Goal: Information Seeking & Learning: Understand process/instructions

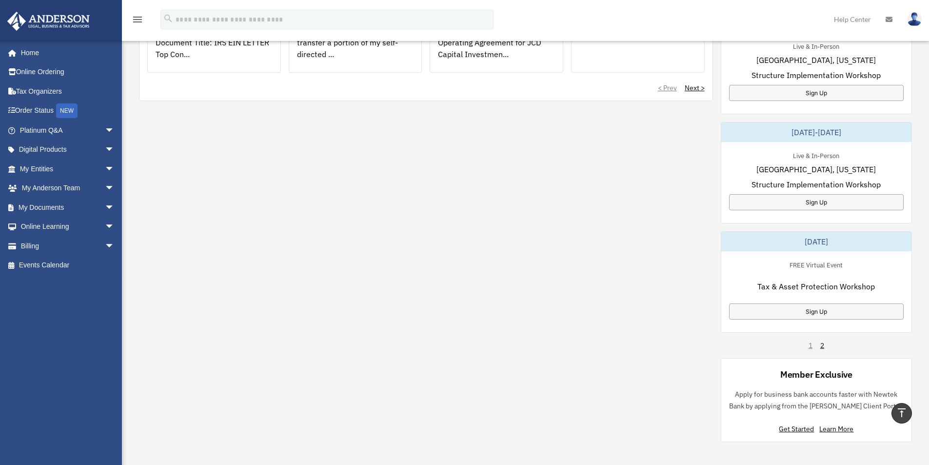
scroll to position [488, 0]
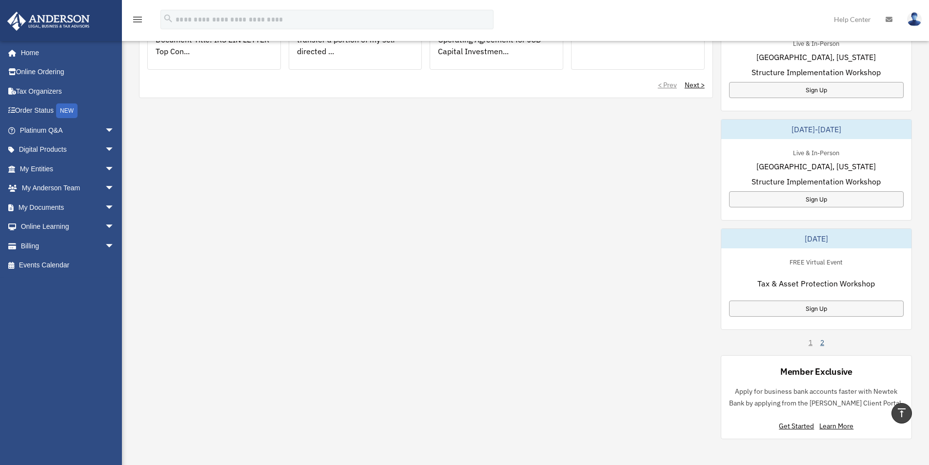
click at [820, 344] on link "2" at bounding box center [822, 343] width 4 height 10
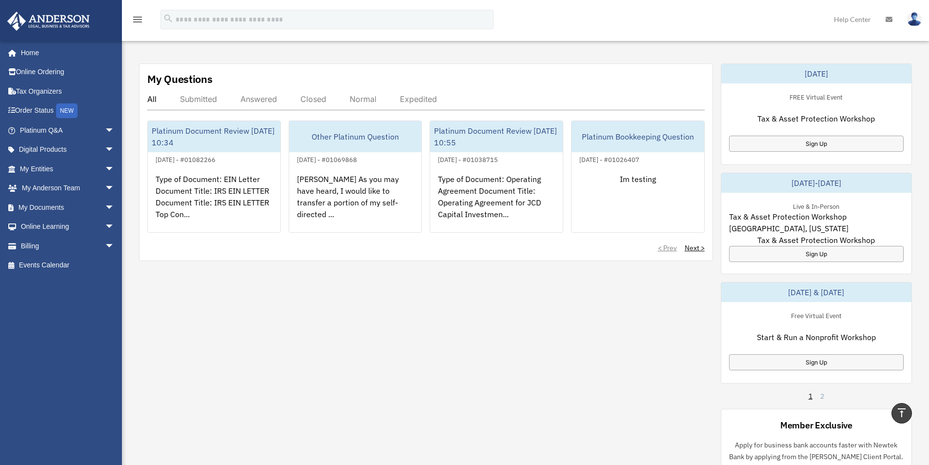
scroll to position [341, 0]
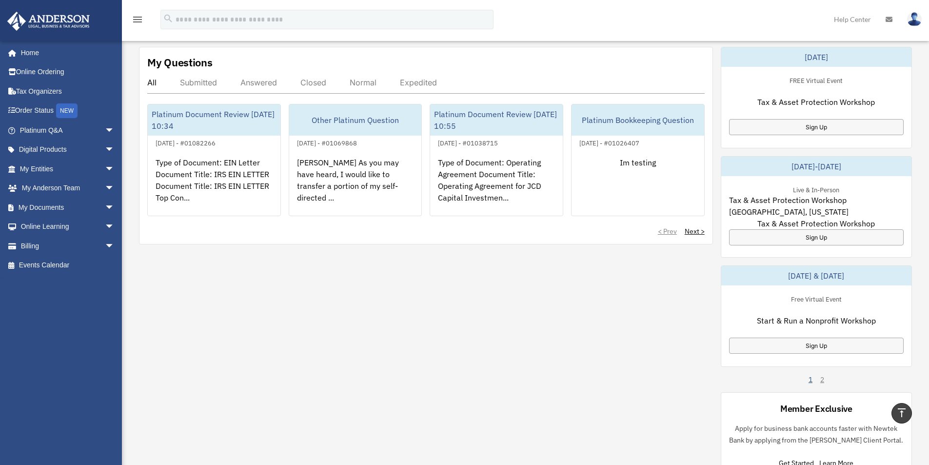
click at [810, 380] on link "1" at bounding box center [811, 380] width 4 height 10
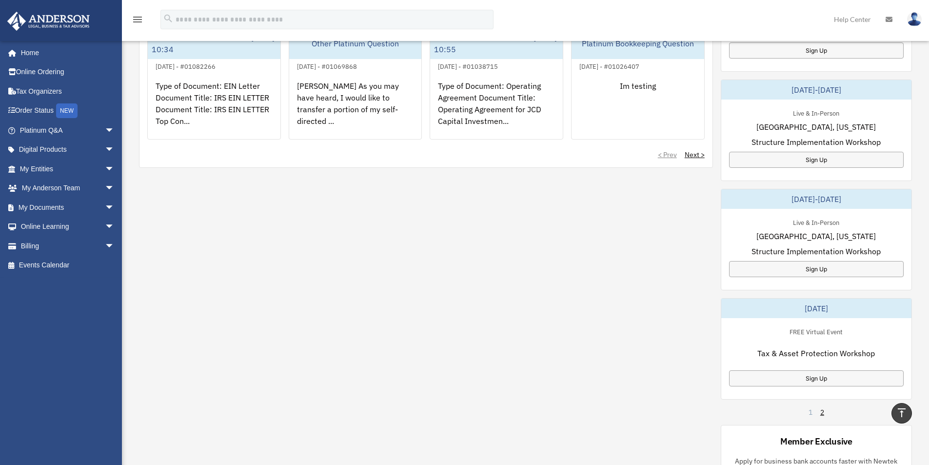
scroll to position [390, 0]
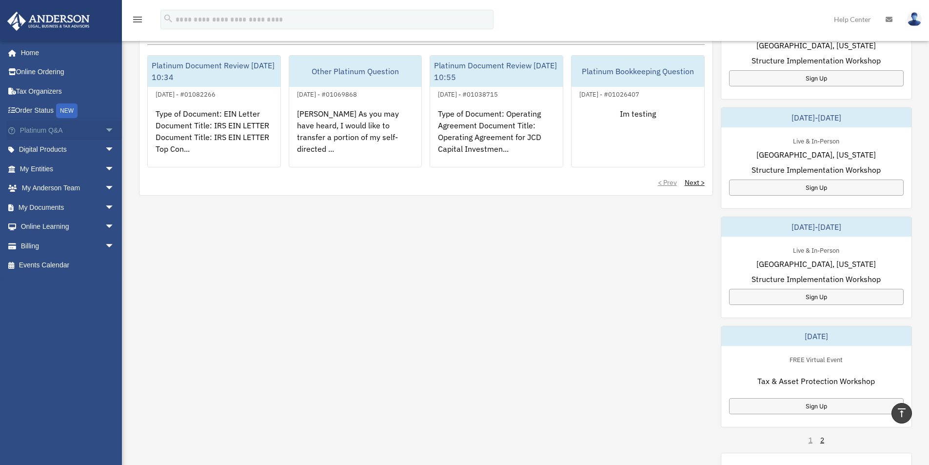
click at [105, 133] on span "arrow_drop_down" at bounding box center [115, 130] width 20 height 20
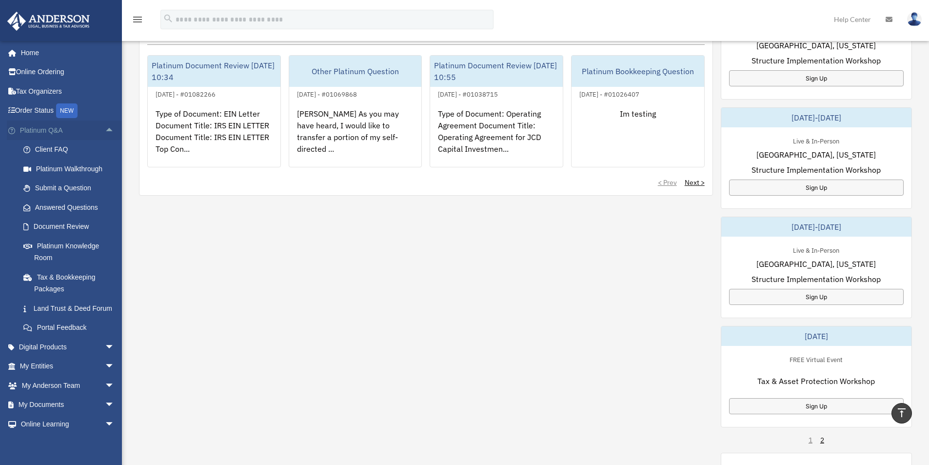
click at [105, 133] on span "arrow_drop_up" at bounding box center [115, 130] width 20 height 20
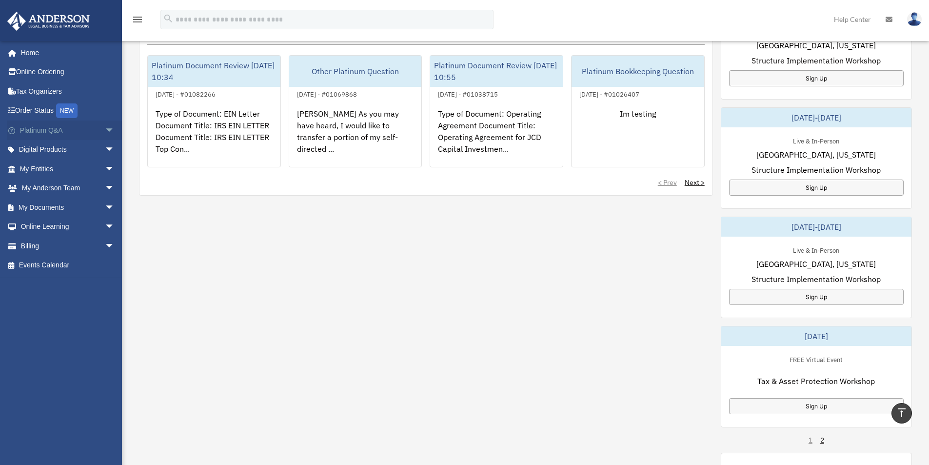
click at [105, 133] on span "arrow_drop_down" at bounding box center [115, 130] width 20 height 20
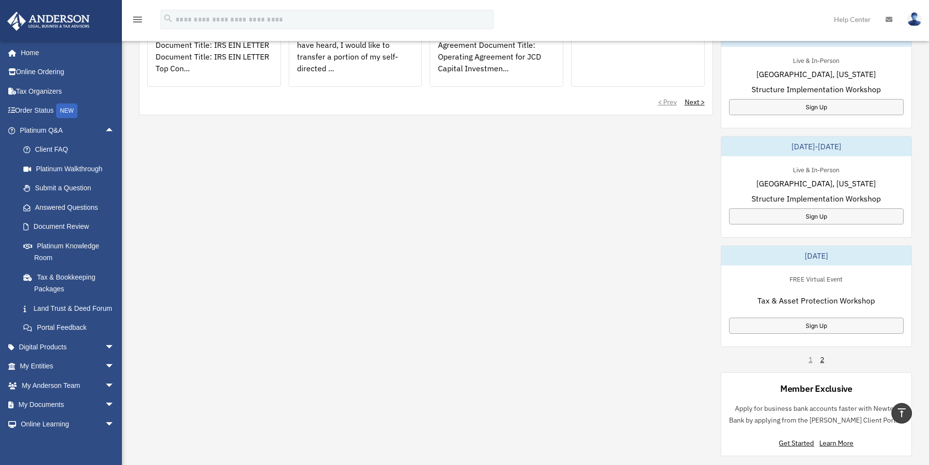
scroll to position [488, 0]
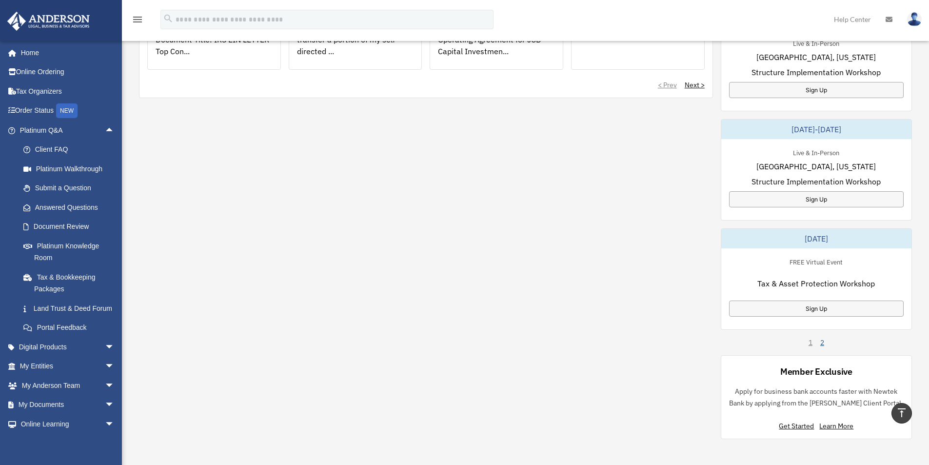
click at [822, 342] on link "2" at bounding box center [822, 343] width 4 height 10
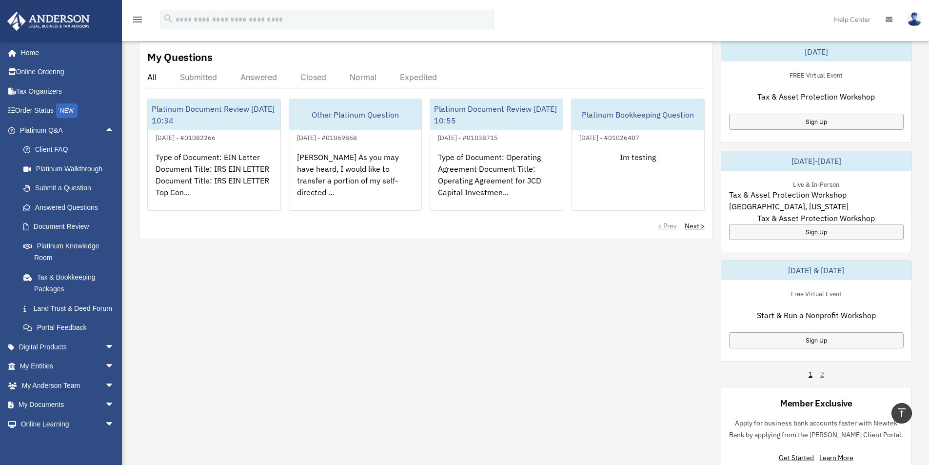
scroll to position [304, 0]
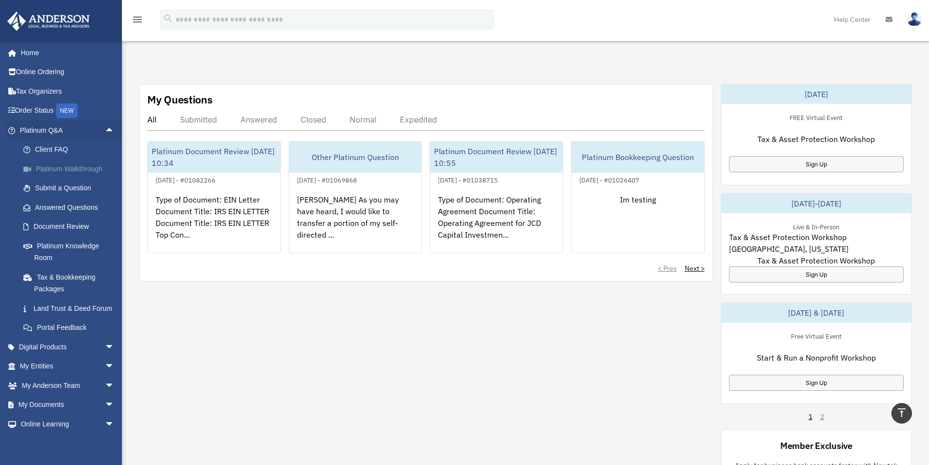
click at [69, 167] on link "Platinum Walkthrough" at bounding box center [72, 169] width 116 height 20
